Goal: Information Seeking & Learning: Learn about a topic

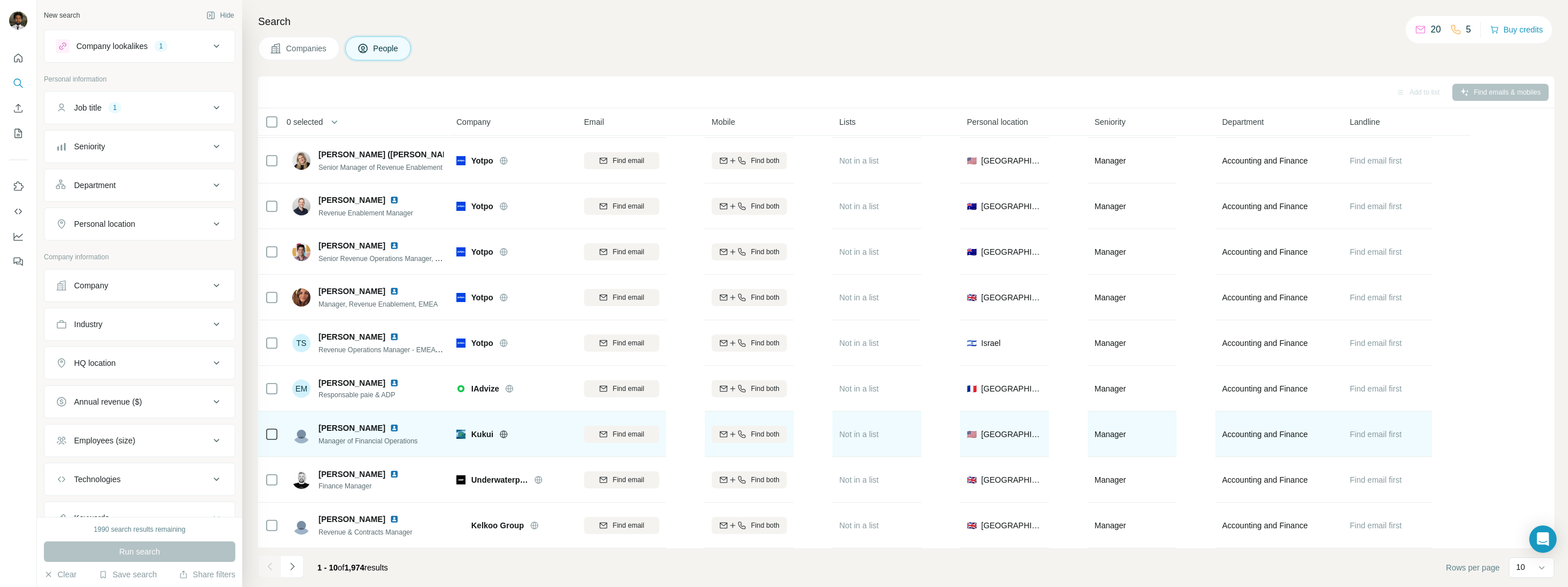
scroll to position [48, 0]
drag, startPoint x: 568, startPoint y: 335, endPoint x: 555, endPoint y: 408, distance: 74.1
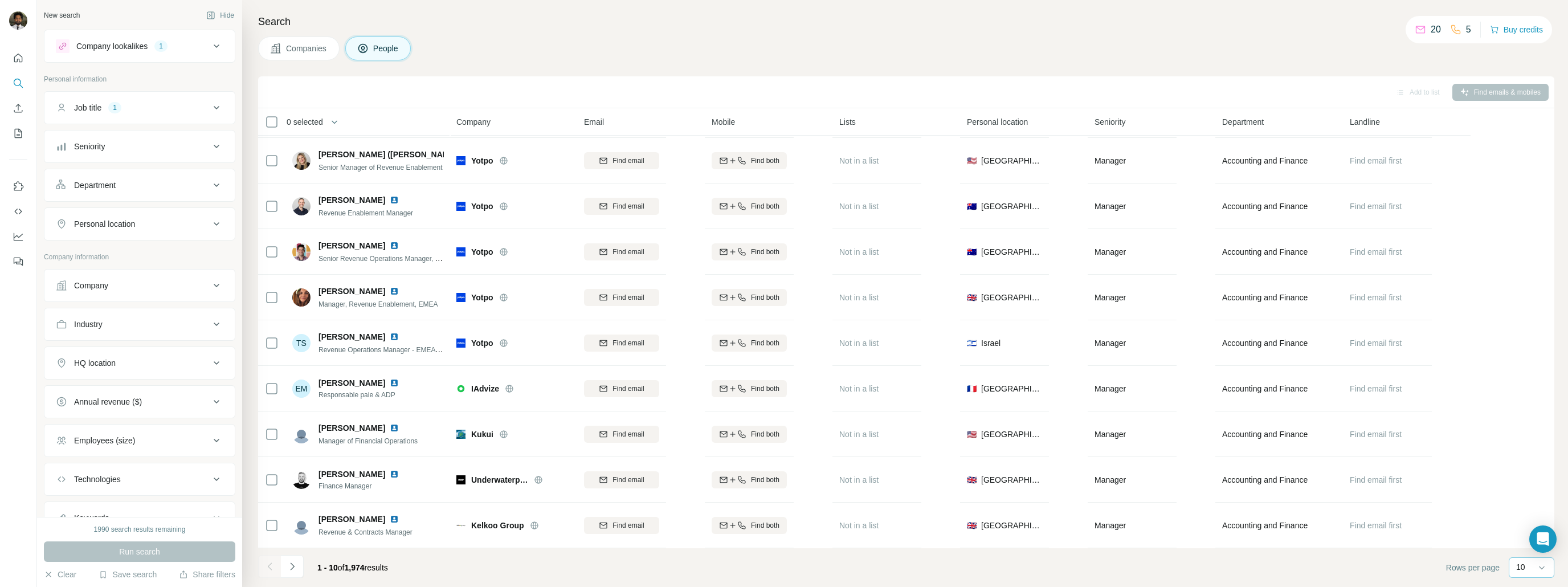
click at [1522, 566] on p "10" at bounding box center [1520, 567] width 9 height 12
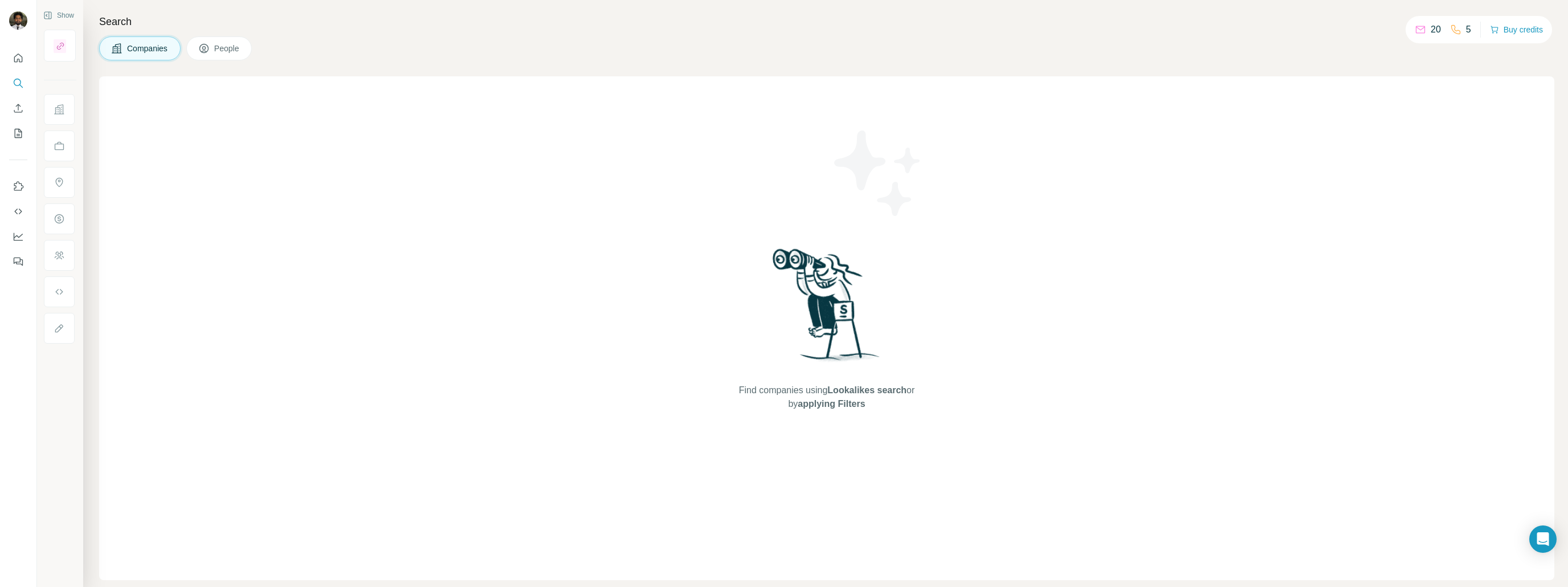
drag, startPoint x: 321, startPoint y: 1, endPoint x: 255, endPoint y: 117, distance: 133.5
click at [255, 117] on div "Find companies using Lookalikes search or by applying Filters" at bounding box center [826, 328] width 1455 height 504
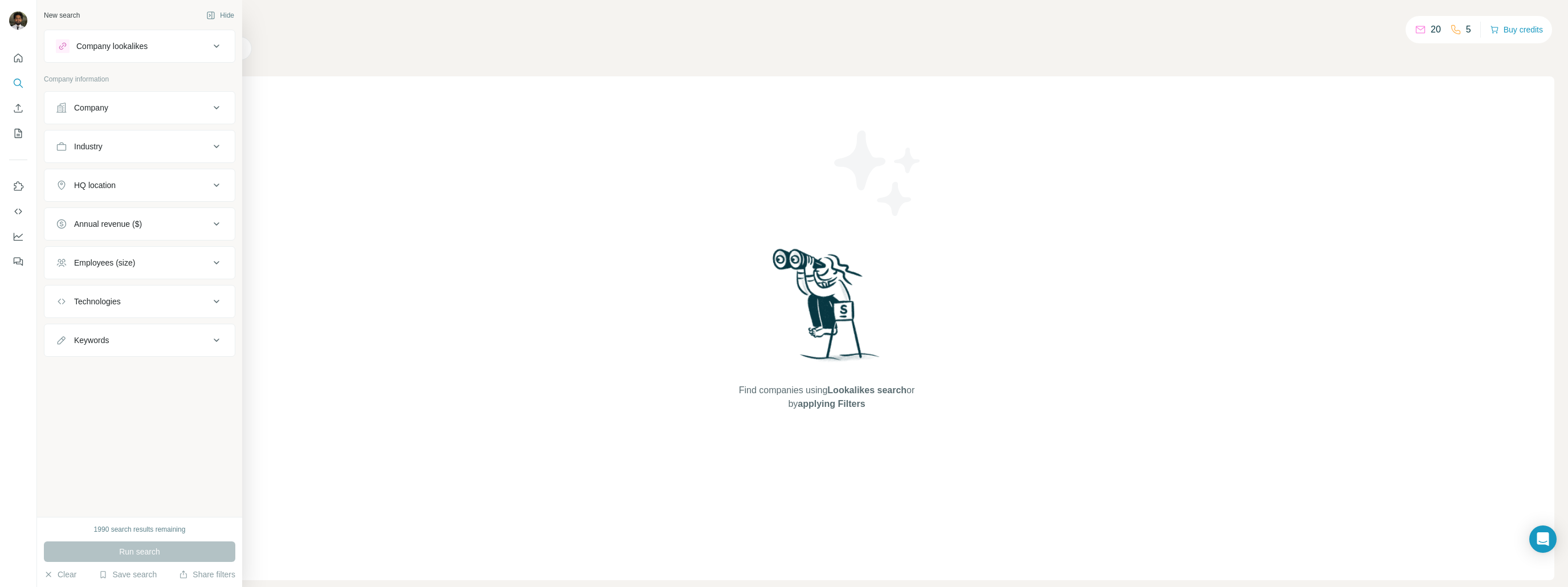
click at [157, 47] on div "Company lookalikes" at bounding box center [132, 46] width 154 height 13
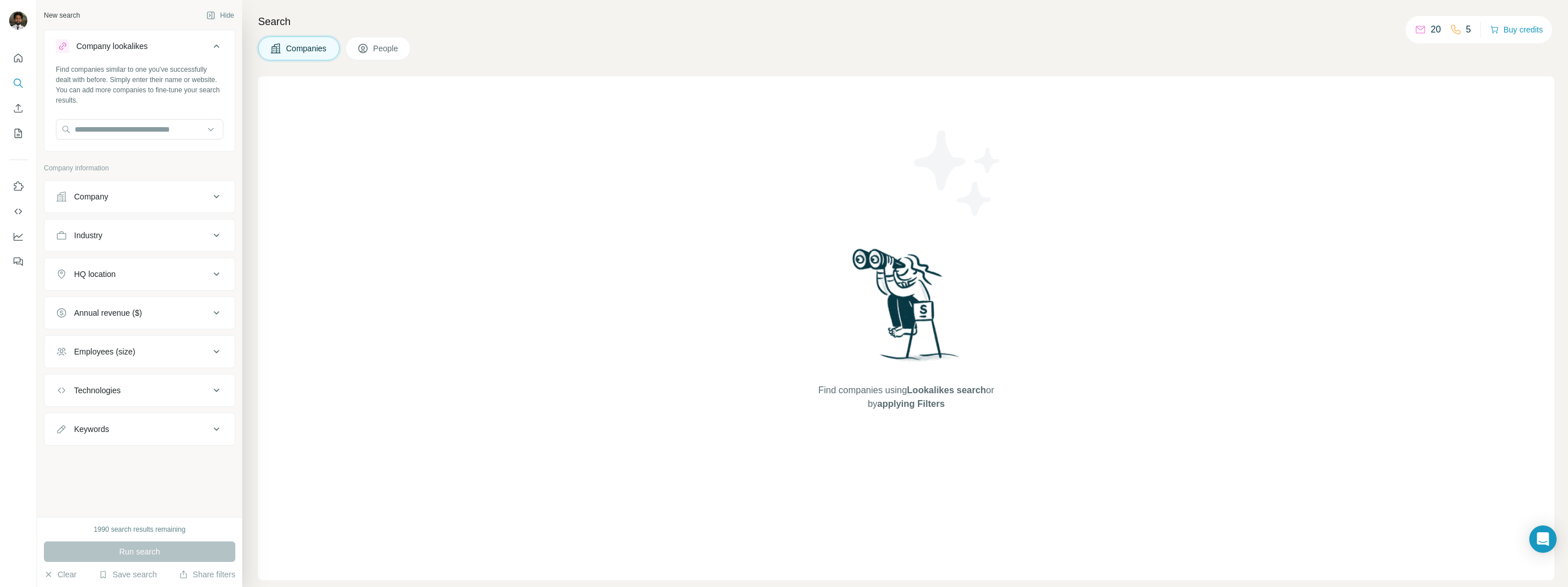
drag, startPoint x: 169, startPoint y: 158, endPoint x: 167, endPoint y: 141, distance: 17.1
click at [168, 157] on div "Company lookalikes Find companies similar to one you've successfully dealt with…" at bounding box center [139, 237] width 192 height 416
click at [167, 141] on div at bounding box center [139, 130] width 168 height 22
click at [171, 132] on input "text" at bounding box center [139, 129] width 168 height 21
click at [195, 107] on div "Find companies similar to one you've successfully dealt with before. Simply ent…" at bounding box center [139, 107] width 190 height 85
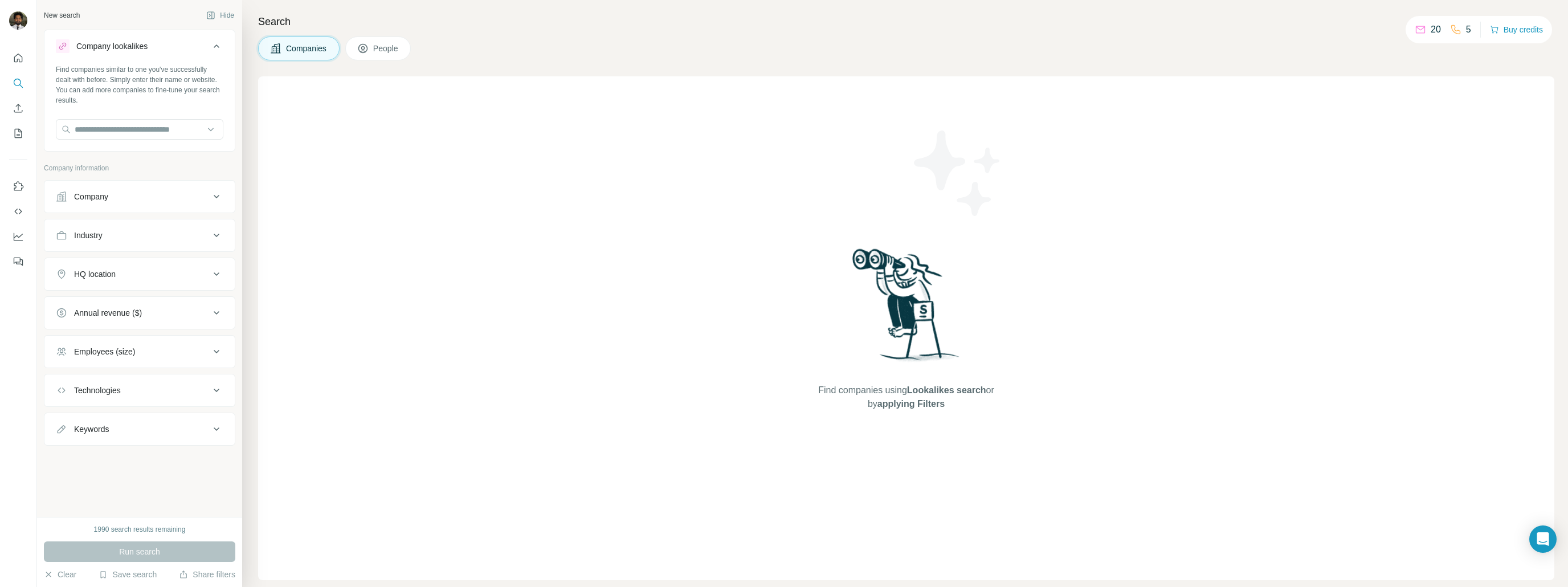
click at [216, 50] on icon at bounding box center [217, 46] width 13 height 13
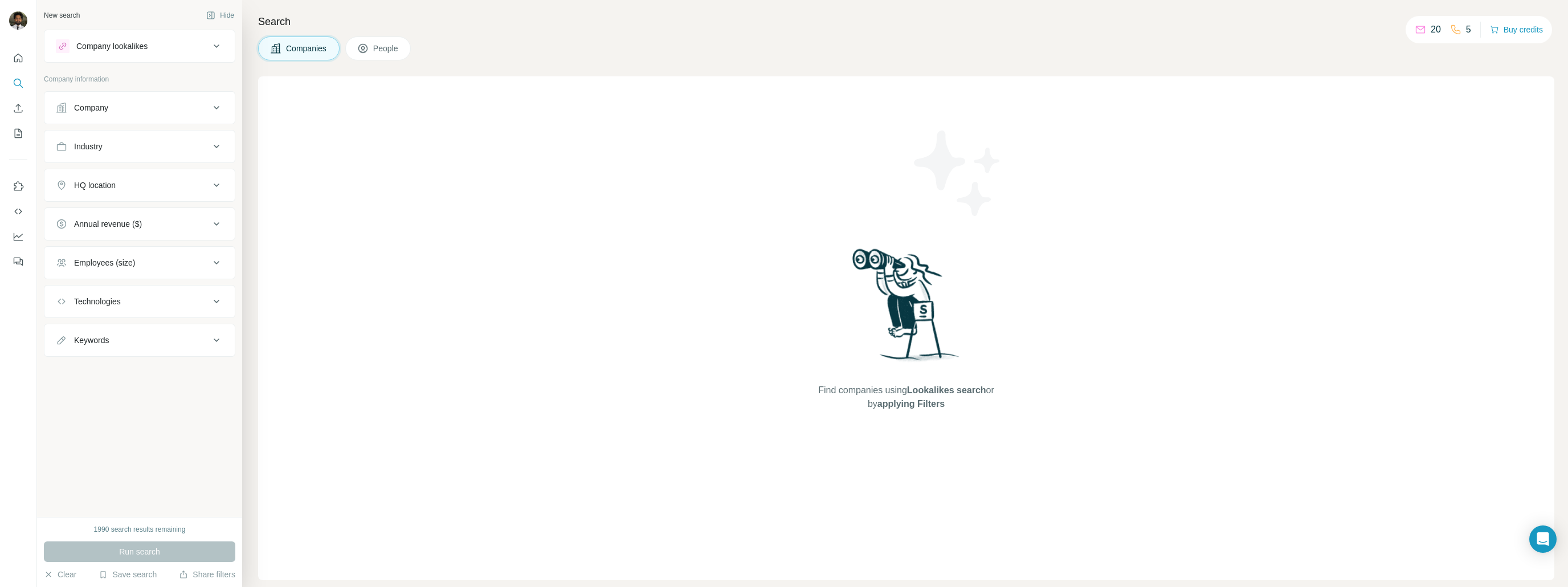
click at [108, 219] on div "Annual revenue ($)" at bounding box center [108, 224] width 68 height 12
click at [134, 264] on div "Employees (size)" at bounding box center [104, 263] width 61 height 12
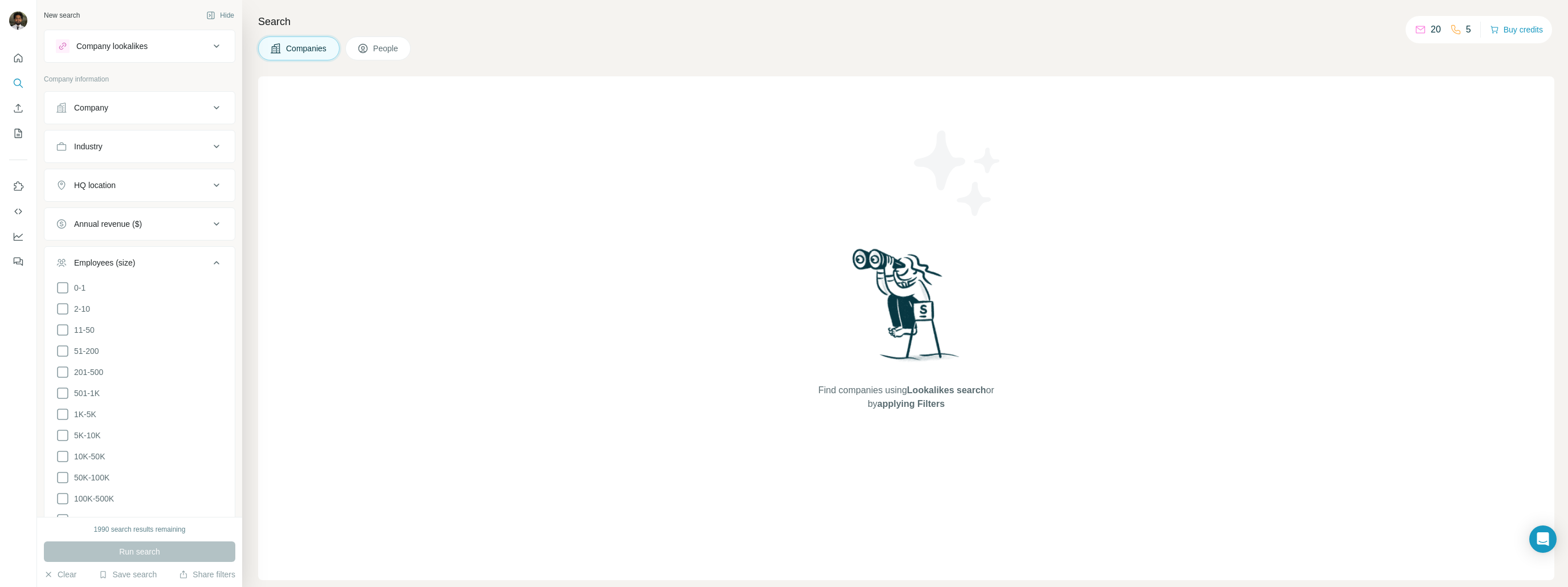
click at [134, 264] on div "Employees (size)" at bounding box center [104, 263] width 61 height 12
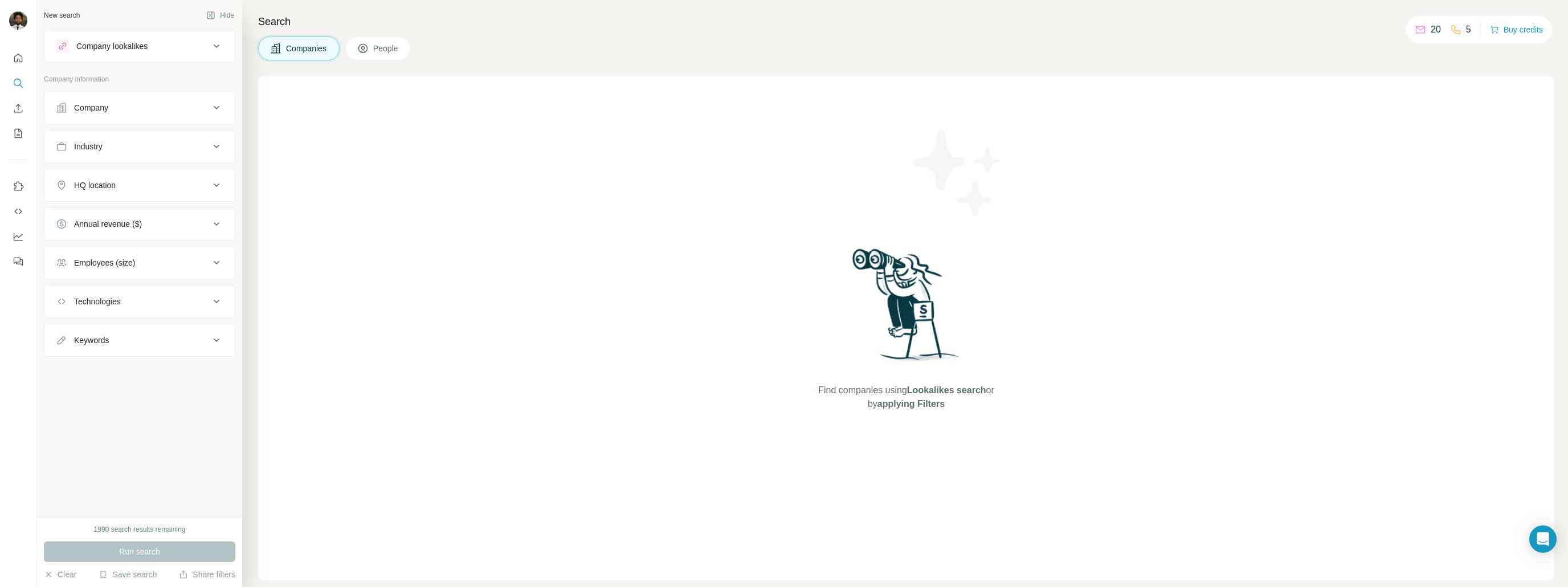
drag, startPoint x: 125, startPoint y: 70, endPoint x: 119, endPoint y: 86, distance: 17.1
click at [121, 75] on div "Company lookalikes Company information Company Industry HQ location Annual reve…" at bounding box center [139, 193] width 192 height 327
click at [117, 108] on div "Company" at bounding box center [132, 108] width 154 height 12
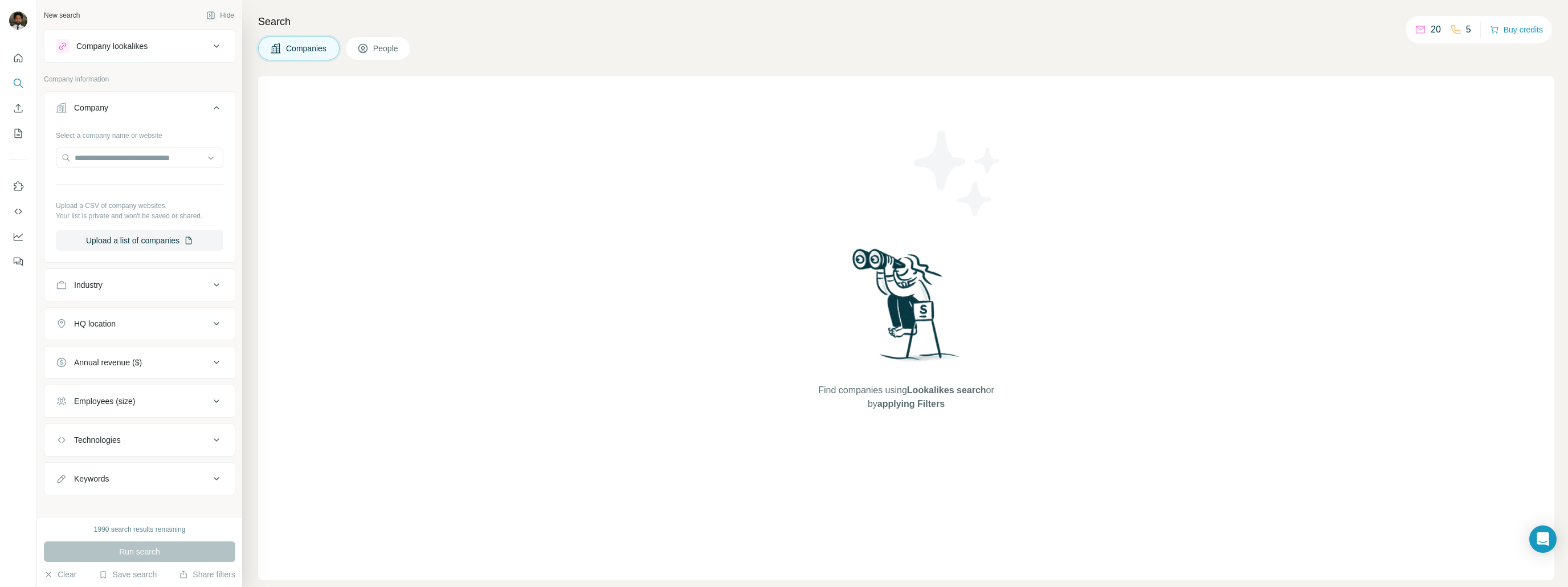
click at [117, 108] on div "Company" at bounding box center [132, 108] width 154 height 12
click at [122, 146] on div "Industry" at bounding box center [132, 147] width 154 height 12
drag, startPoint x: 122, startPoint y: 146, endPoint x: 129, endPoint y: 132, distance: 15.7
click at [129, 133] on button "Industry" at bounding box center [139, 149] width 190 height 32
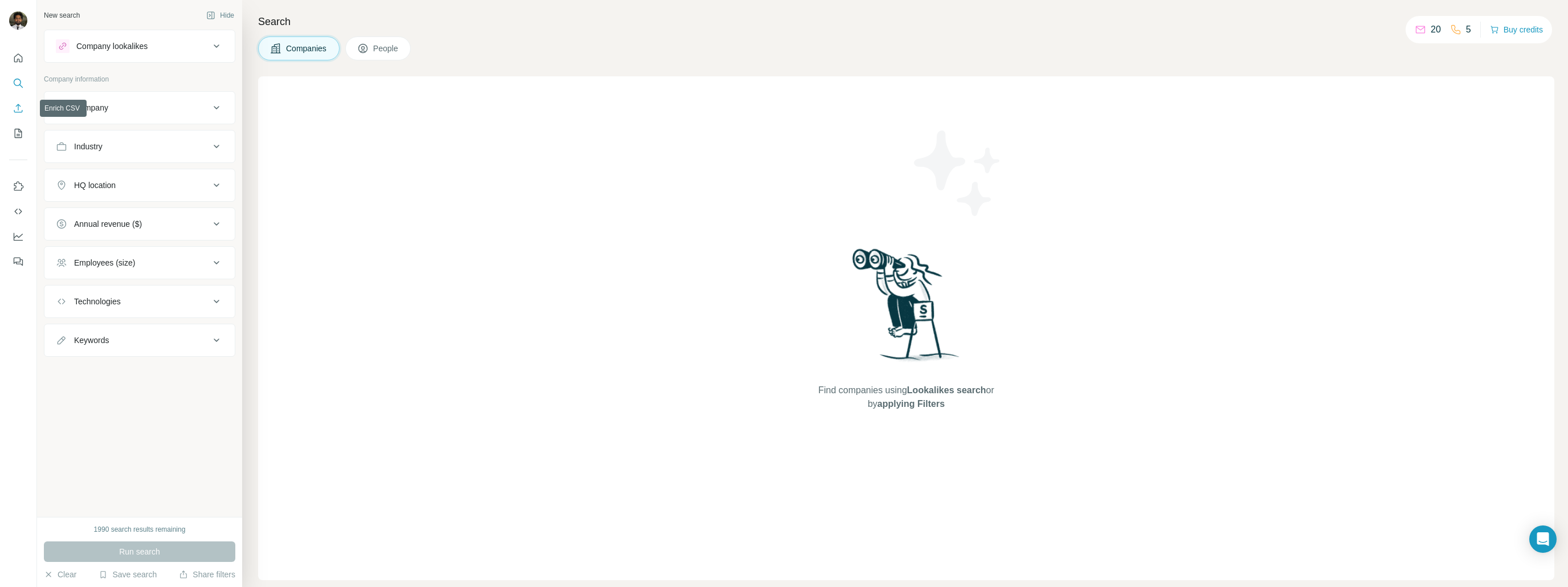
click at [18, 106] on icon "Enrich CSV" at bounding box center [18, 108] width 8 height 8
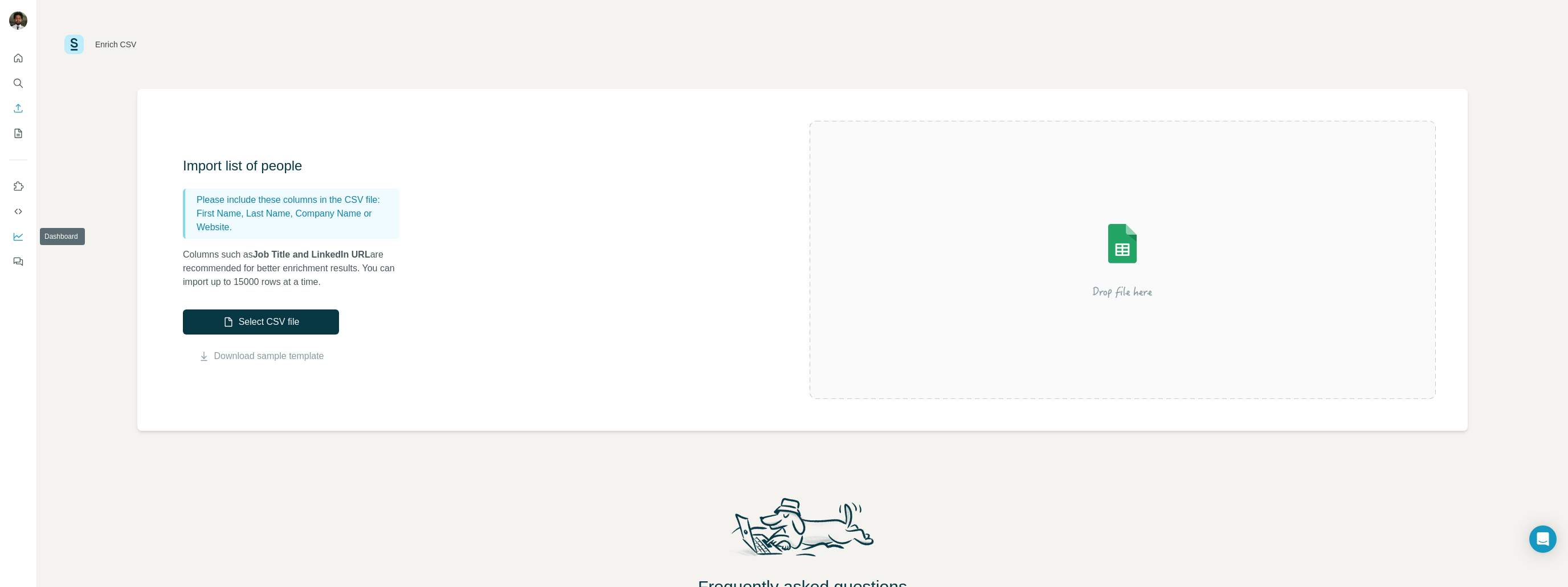
click at [17, 233] on icon "Dashboard" at bounding box center [18, 237] width 12 height 12
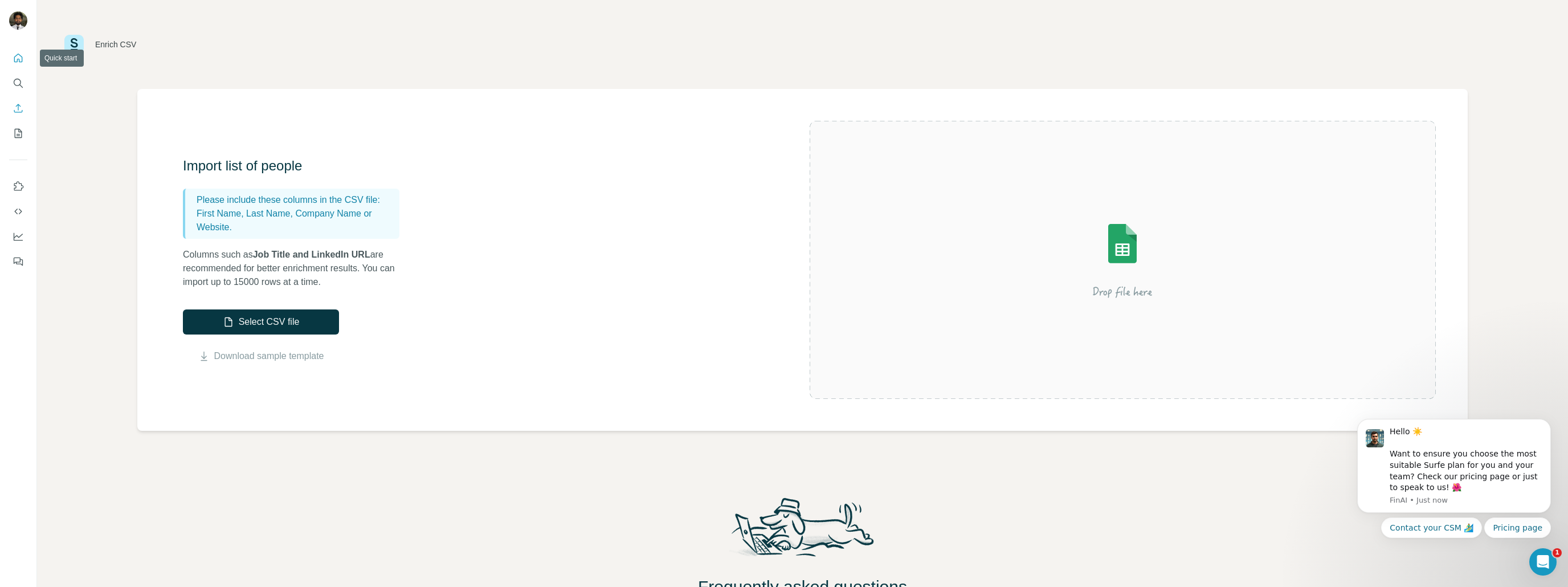
click at [27, 62] on div at bounding box center [18, 156] width 37 height 231
click at [13, 55] on icon "Quick start" at bounding box center [18, 58] width 12 height 12
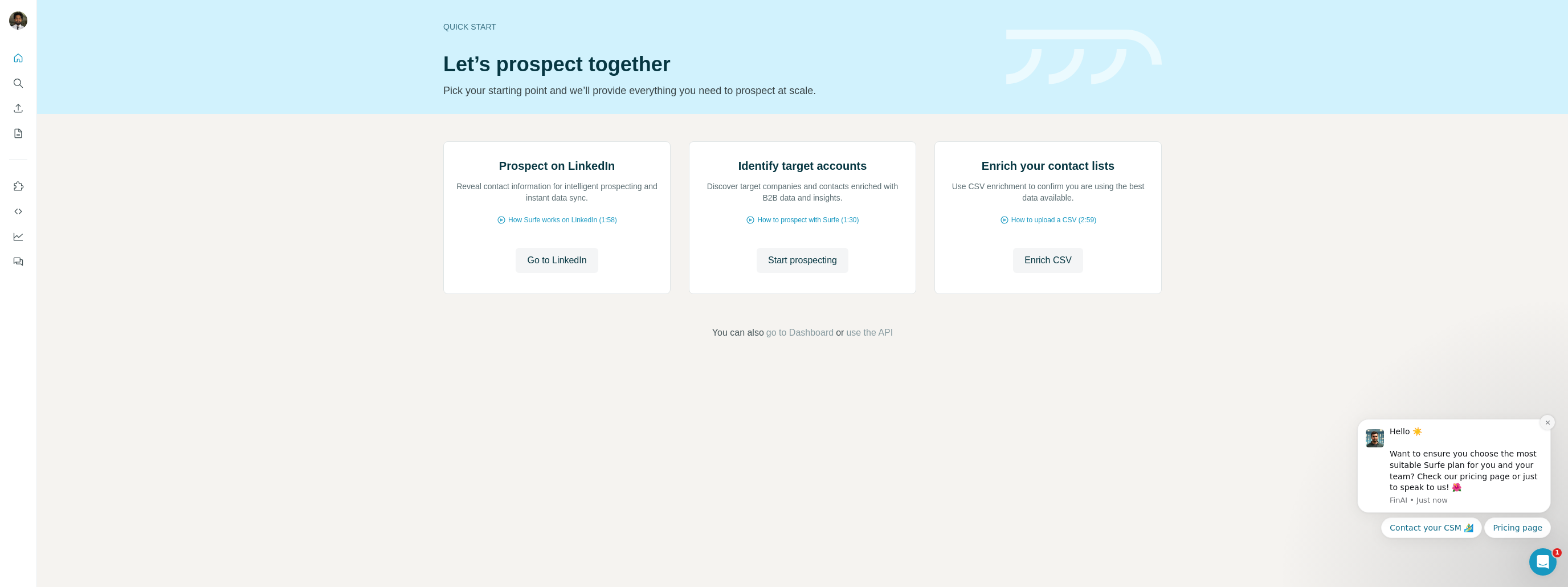
click at [1542, 426] on button "Dismiss notification" at bounding box center [1547, 423] width 15 height 15
